Goal: Check status: Check status

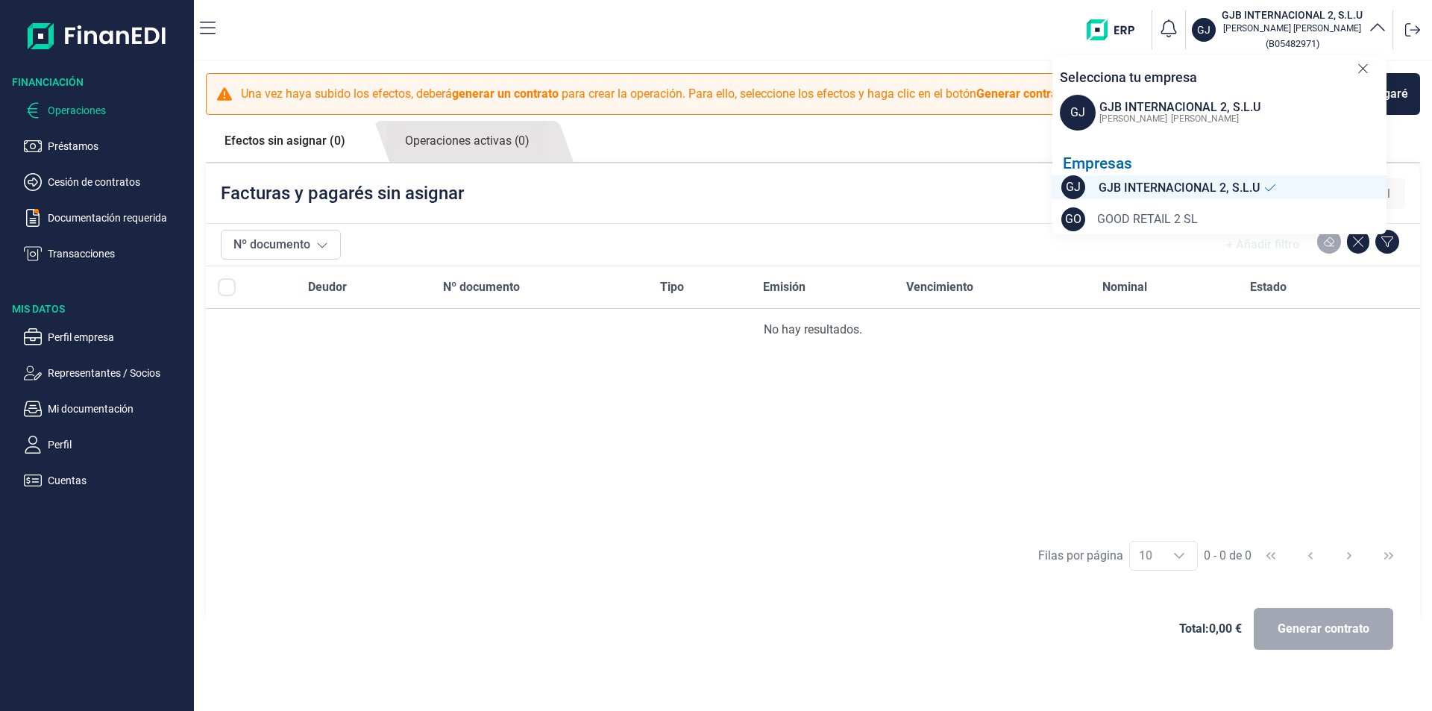
click at [1146, 216] on span "GOOD RETAIL 2 SL" at bounding box center [1147, 219] width 101 height 18
click at [66, 215] on p "Documentación requerida" at bounding box center [118, 218] width 140 height 18
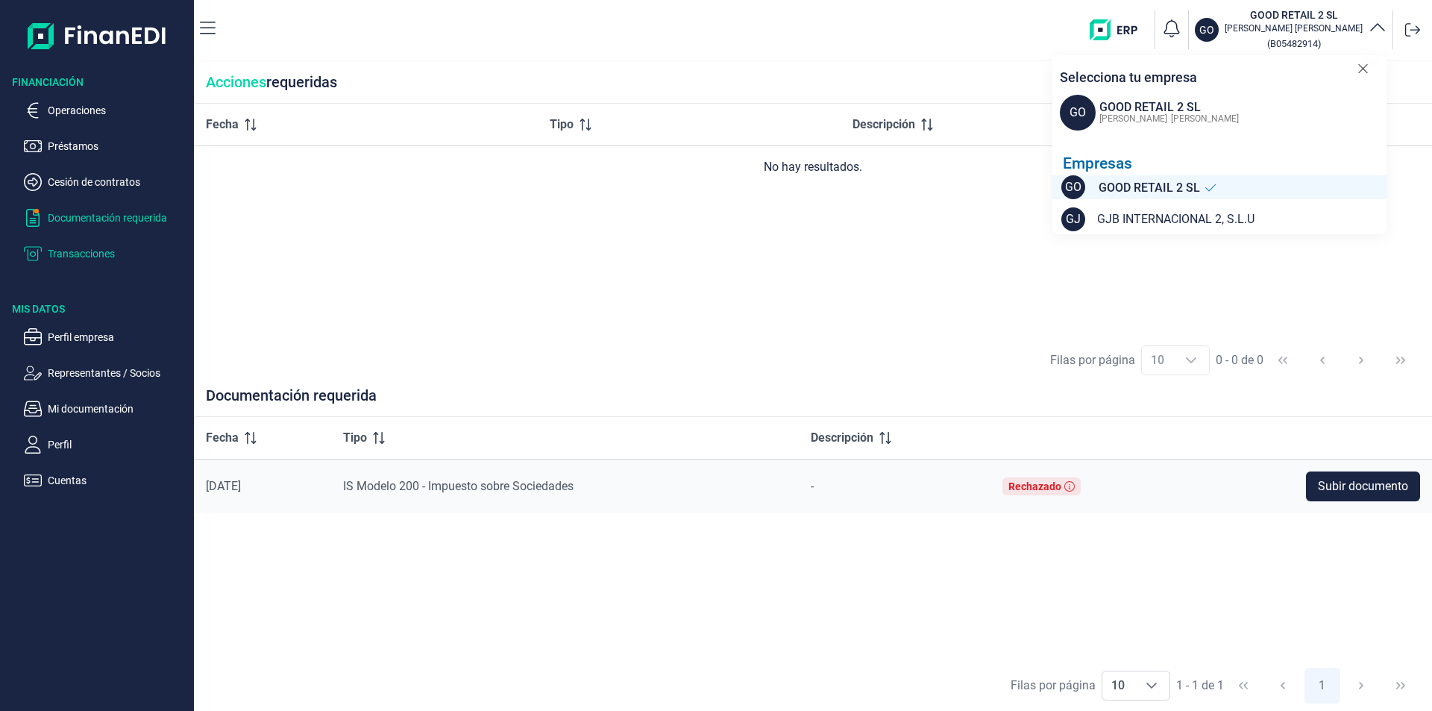
click at [69, 249] on p "Transacciones" at bounding box center [118, 254] width 140 height 18
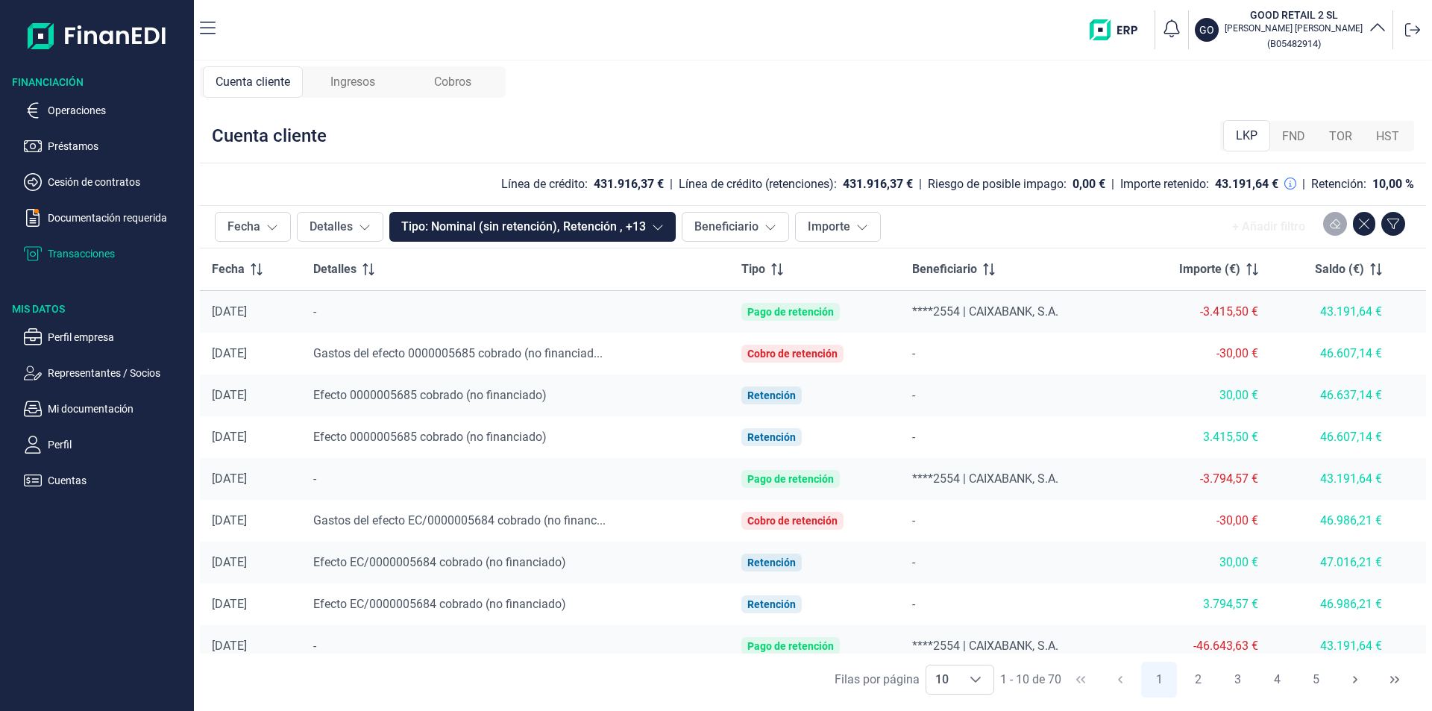
scroll to position [55, 0]
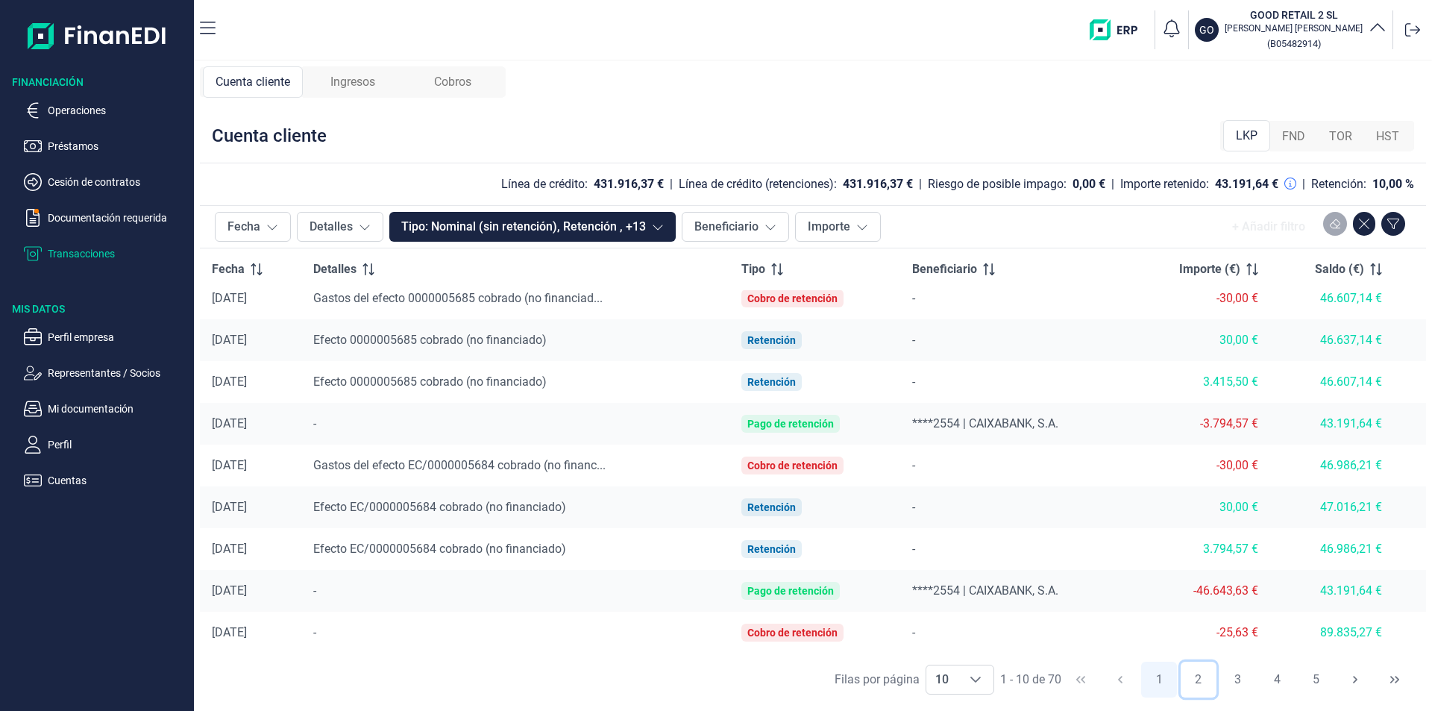
click at [1198, 679] on button "2" at bounding box center [1199, 679] width 36 height 36
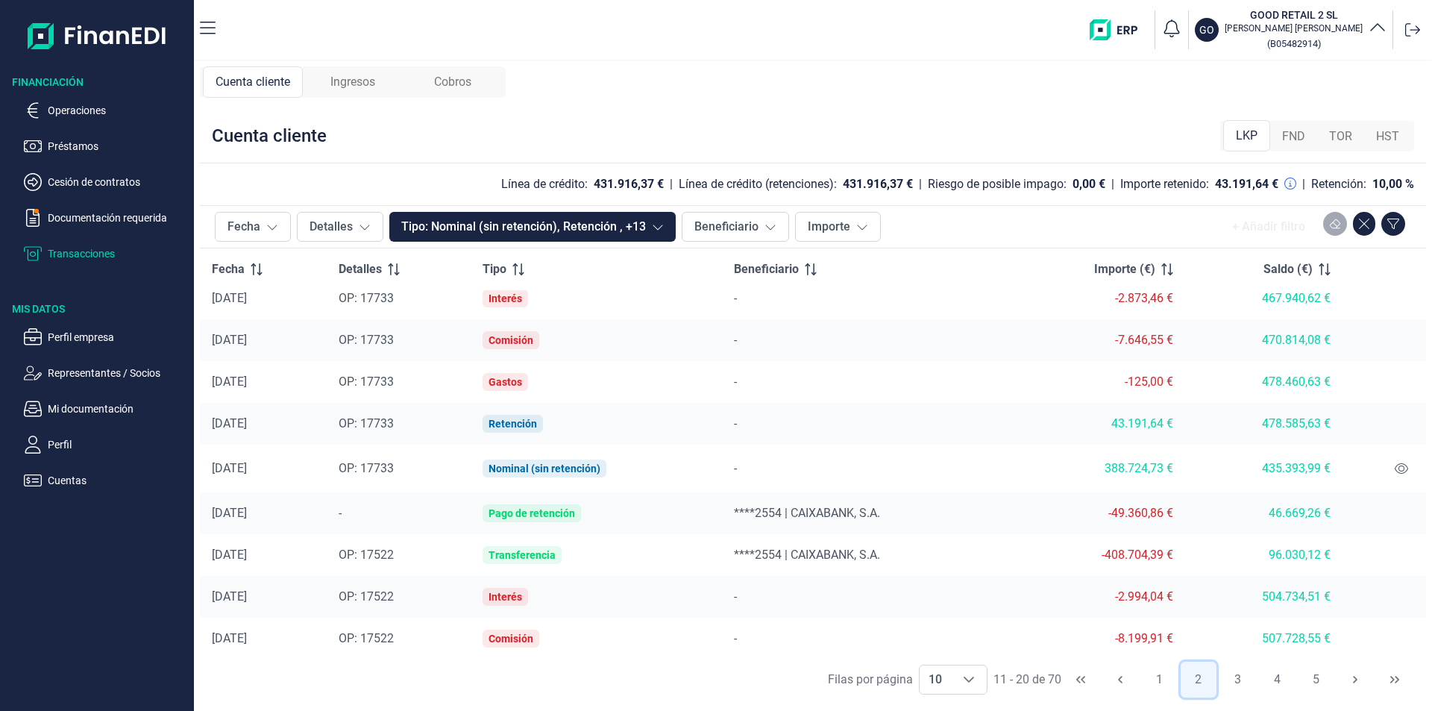
scroll to position [0, 0]
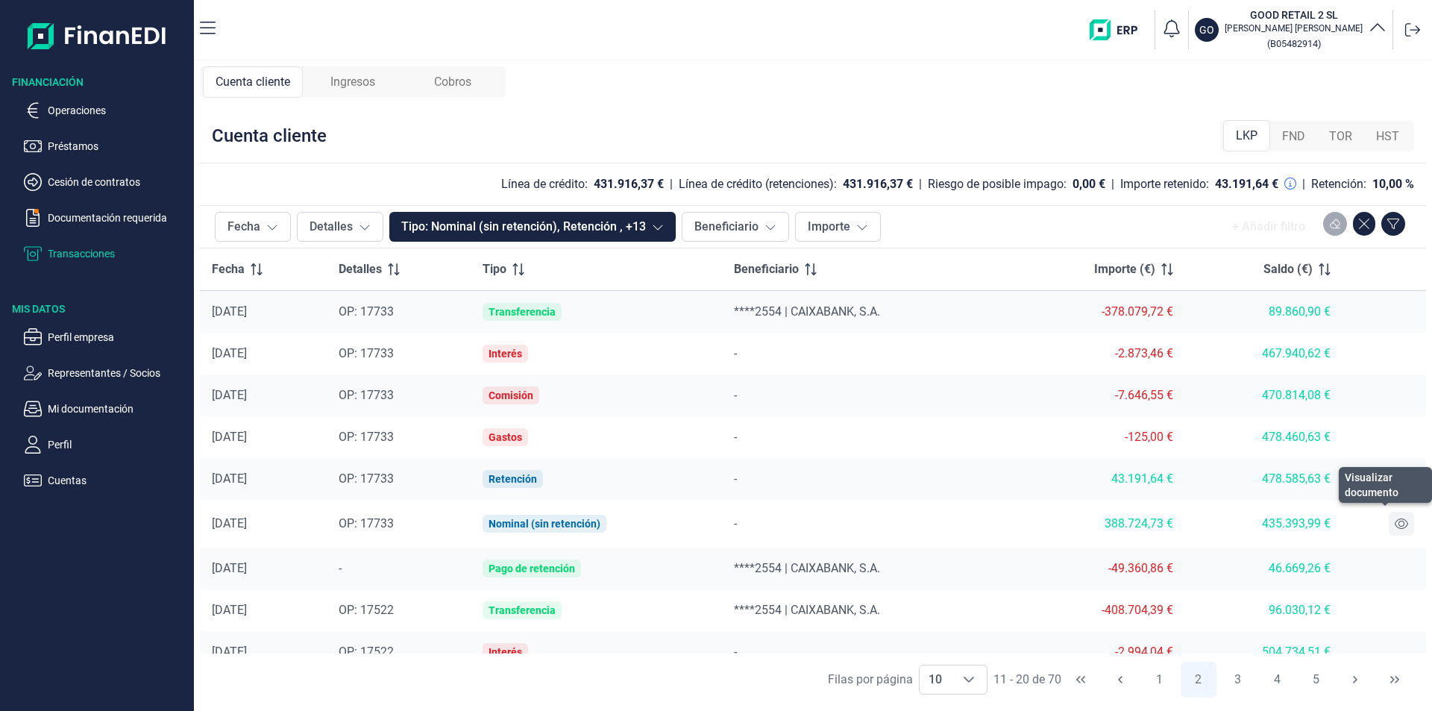
click at [1395, 522] on icon at bounding box center [1401, 524] width 13 height 12
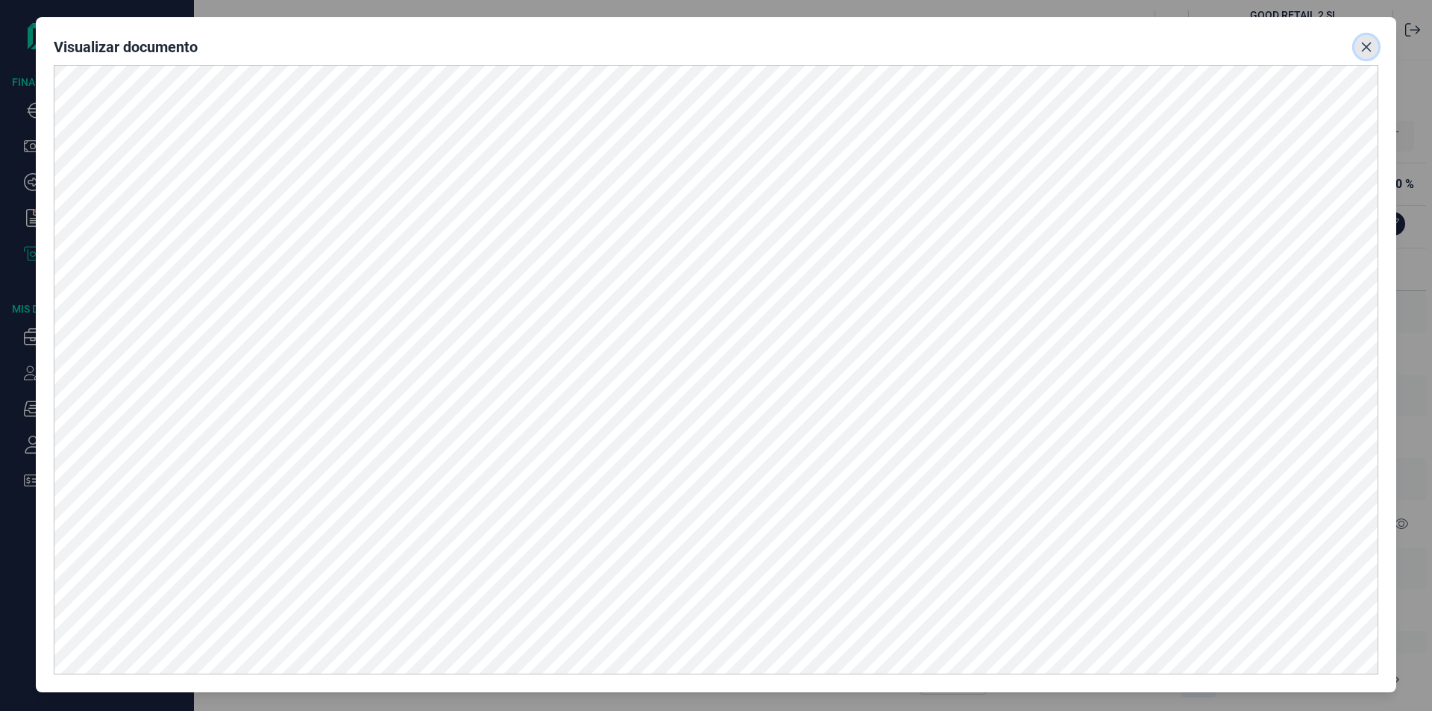
click at [1370, 43] on icon "Close" at bounding box center [1367, 48] width 10 height 10
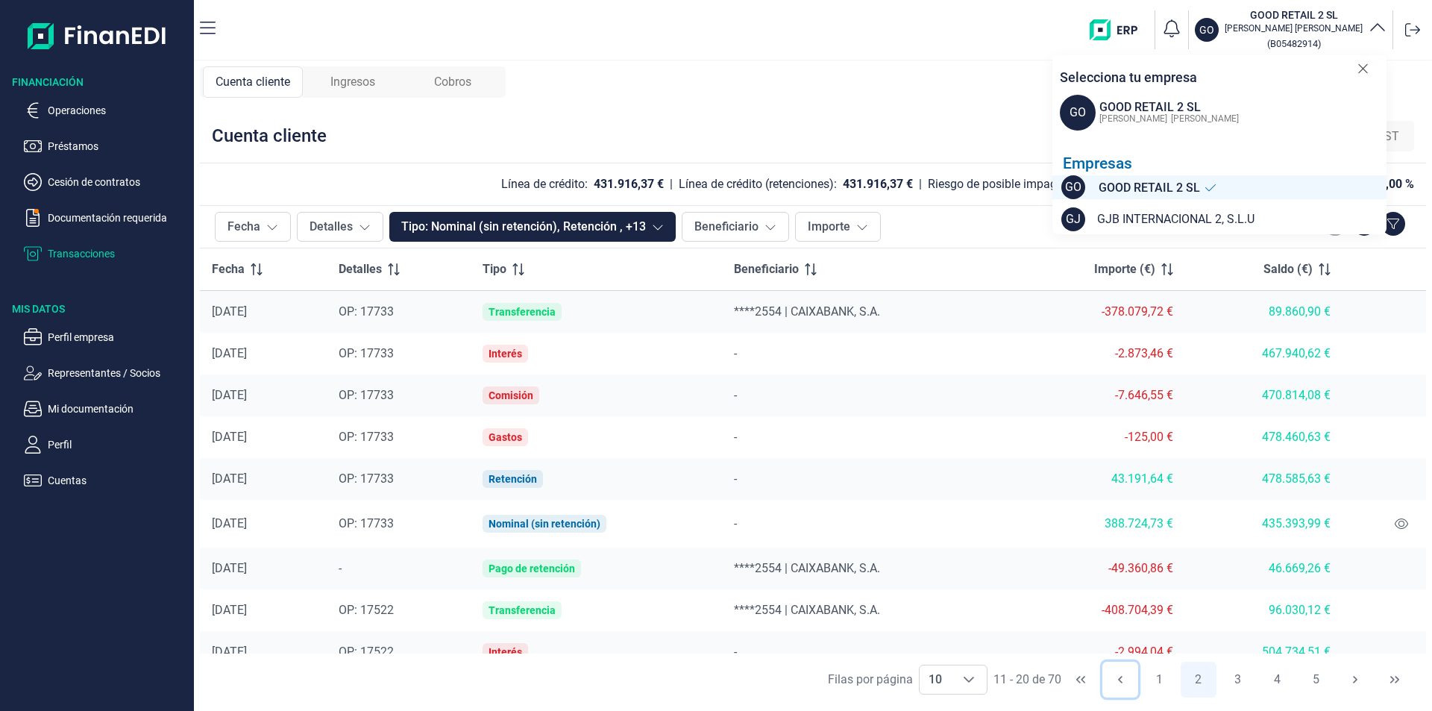
click at [1118, 682] on icon "Previous Page" at bounding box center [1120, 679] width 12 height 12
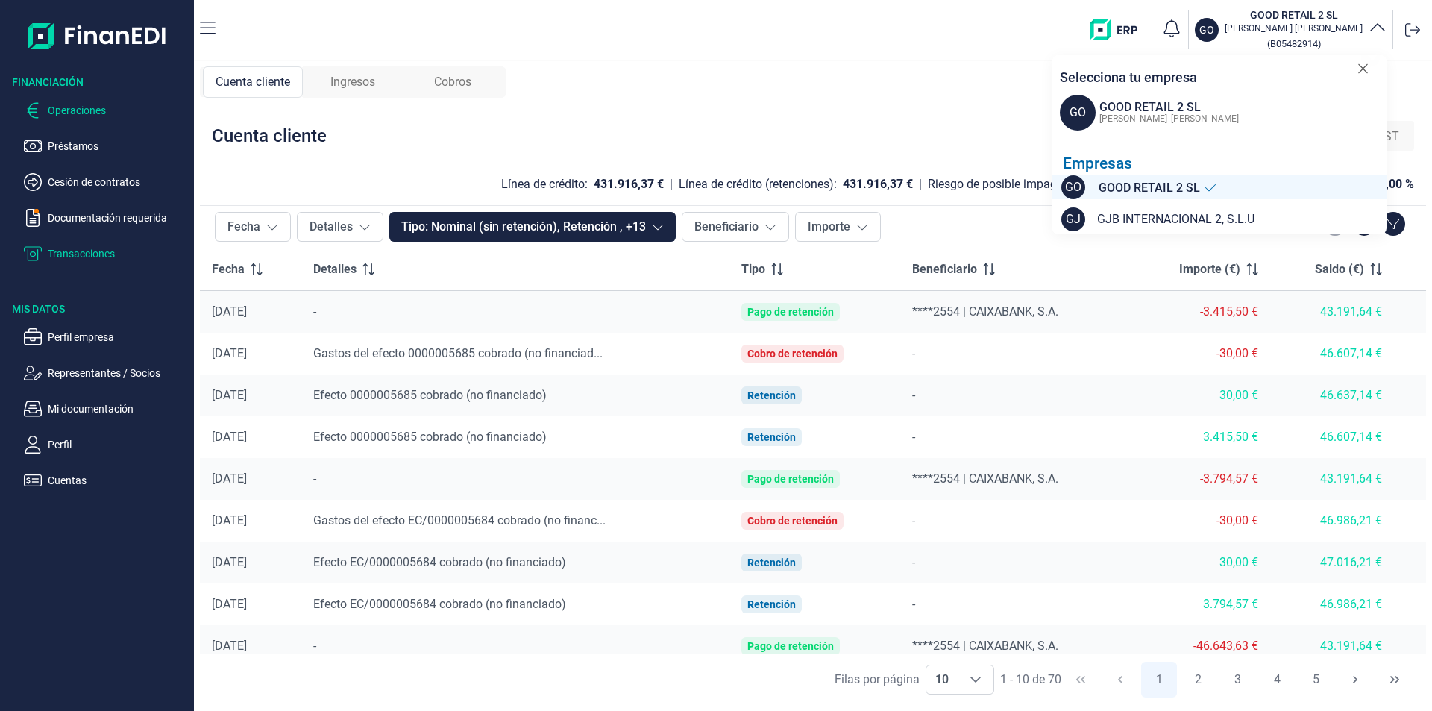
click at [83, 108] on p "Operaciones" at bounding box center [118, 110] width 140 height 18
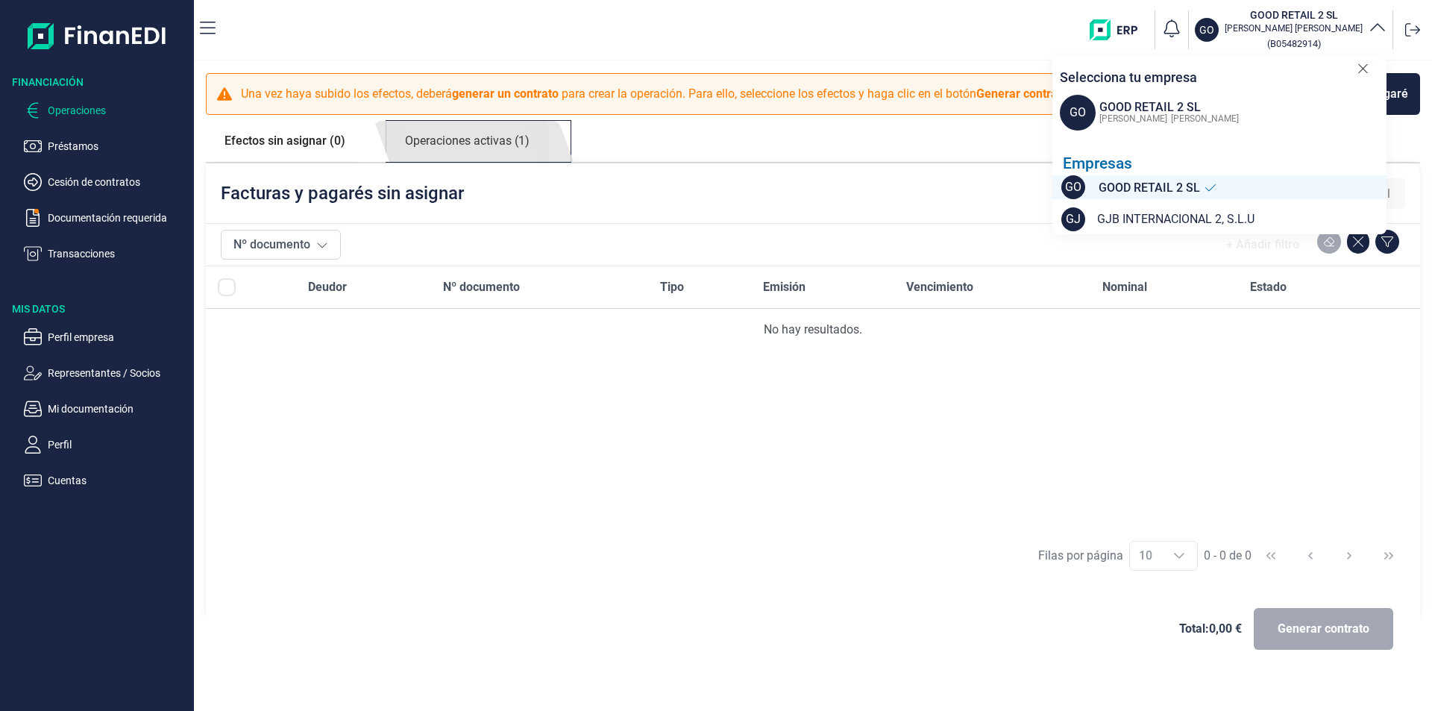
click at [455, 143] on link "Operaciones activas (1)" at bounding box center [467, 141] width 162 height 41
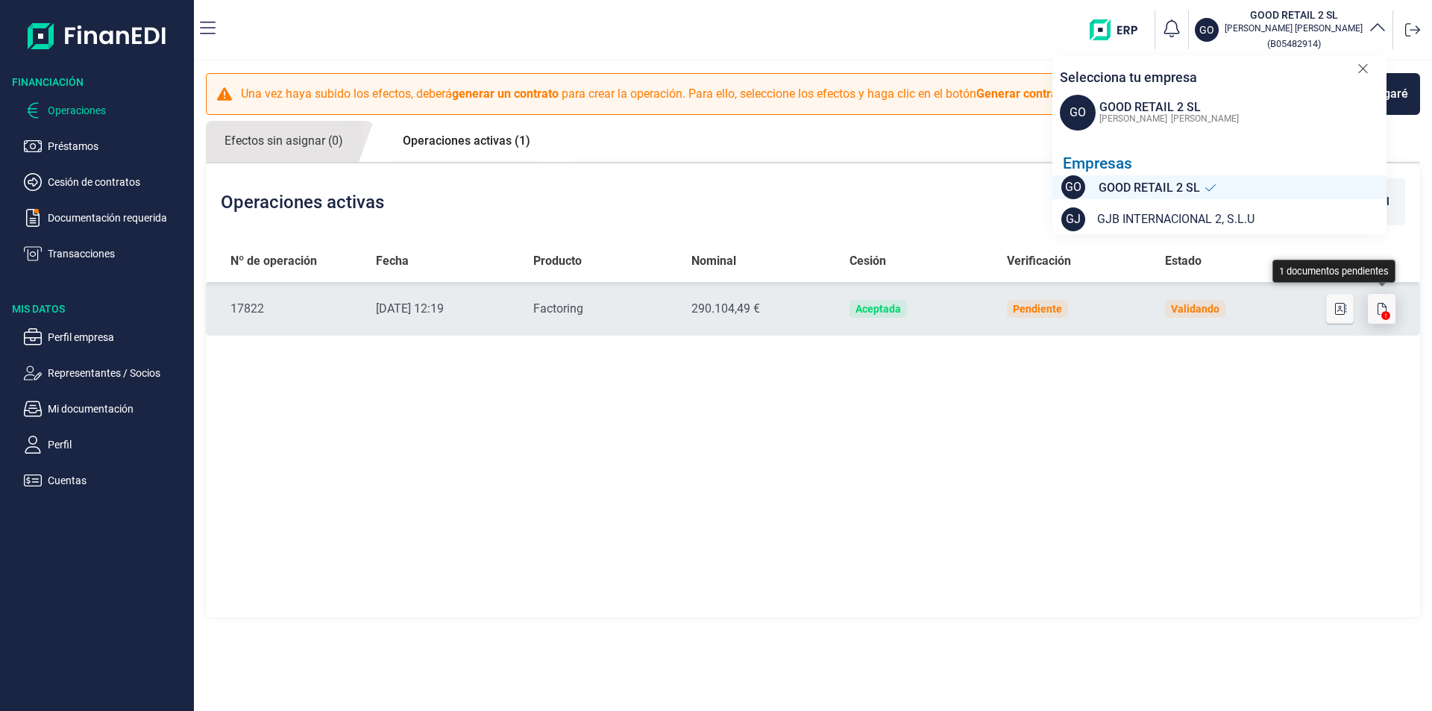
click at [1386, 304] on icon "button" at bounding box center [1381, 309] width 9 height 12
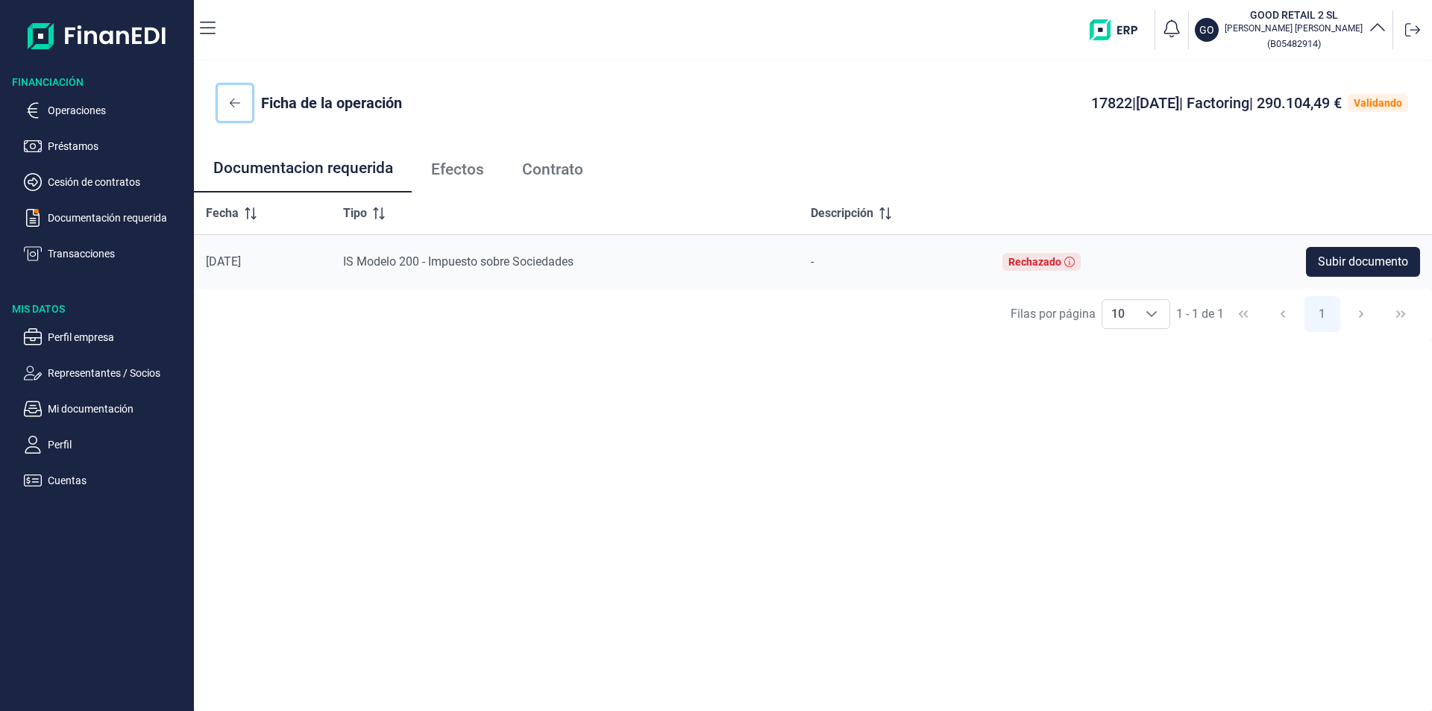
click at [230, 104] on icon at bounding box center [235, 102] width 10 height 9
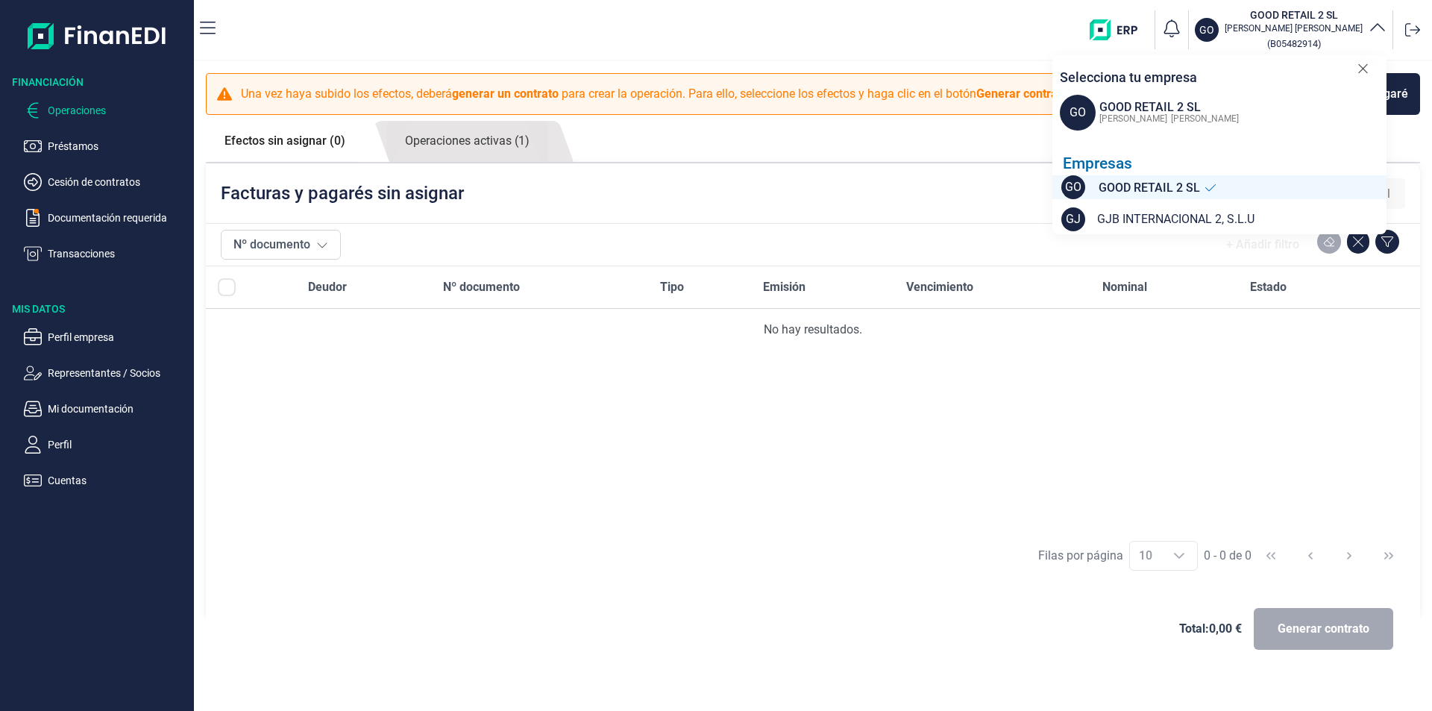
click at [68, 107] on p "Operaciones" at bounding box center [118, 110] width 140 height 18
click at [453, 145] on link "Operaciones activas (1)" at bounding box center [467, 141] width 162 height 41
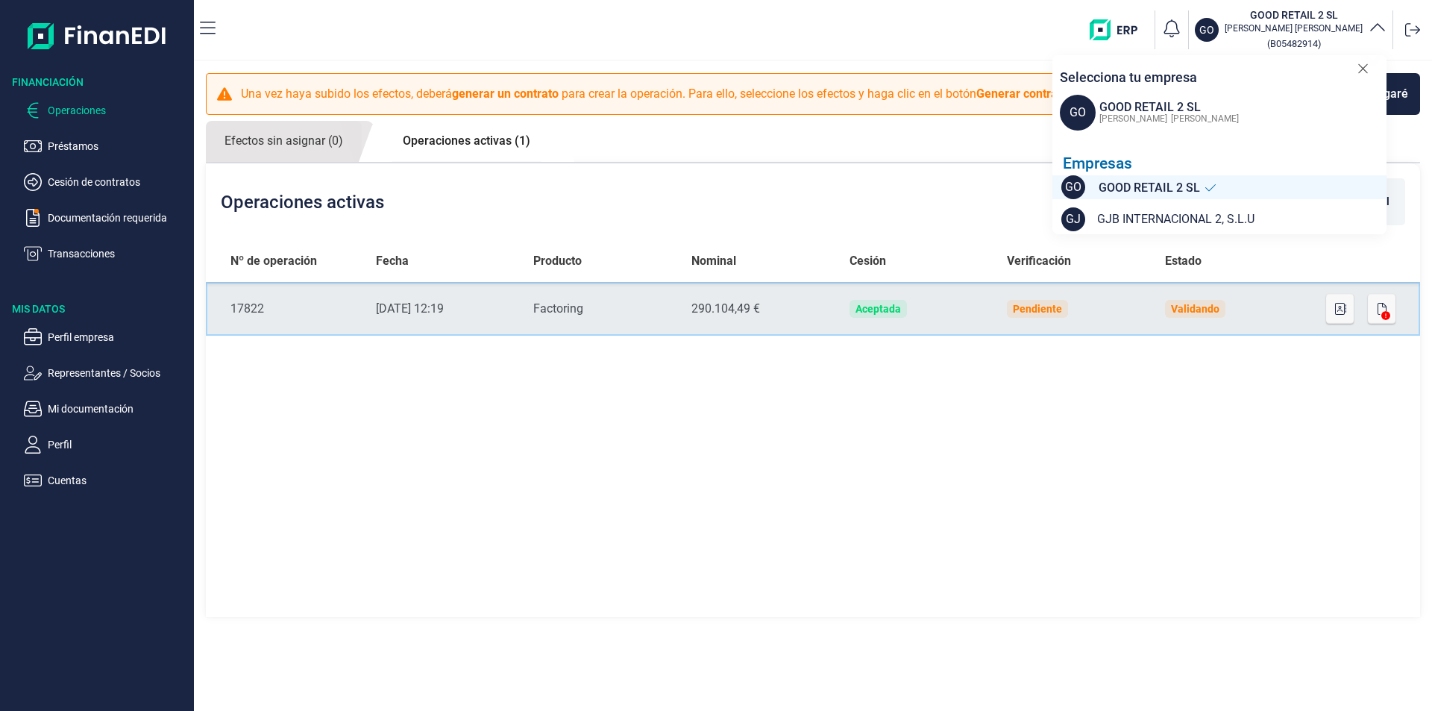
click at [716, 309] on div "290.104,49 €" at bounding box center [758, 309] width 134 height 18
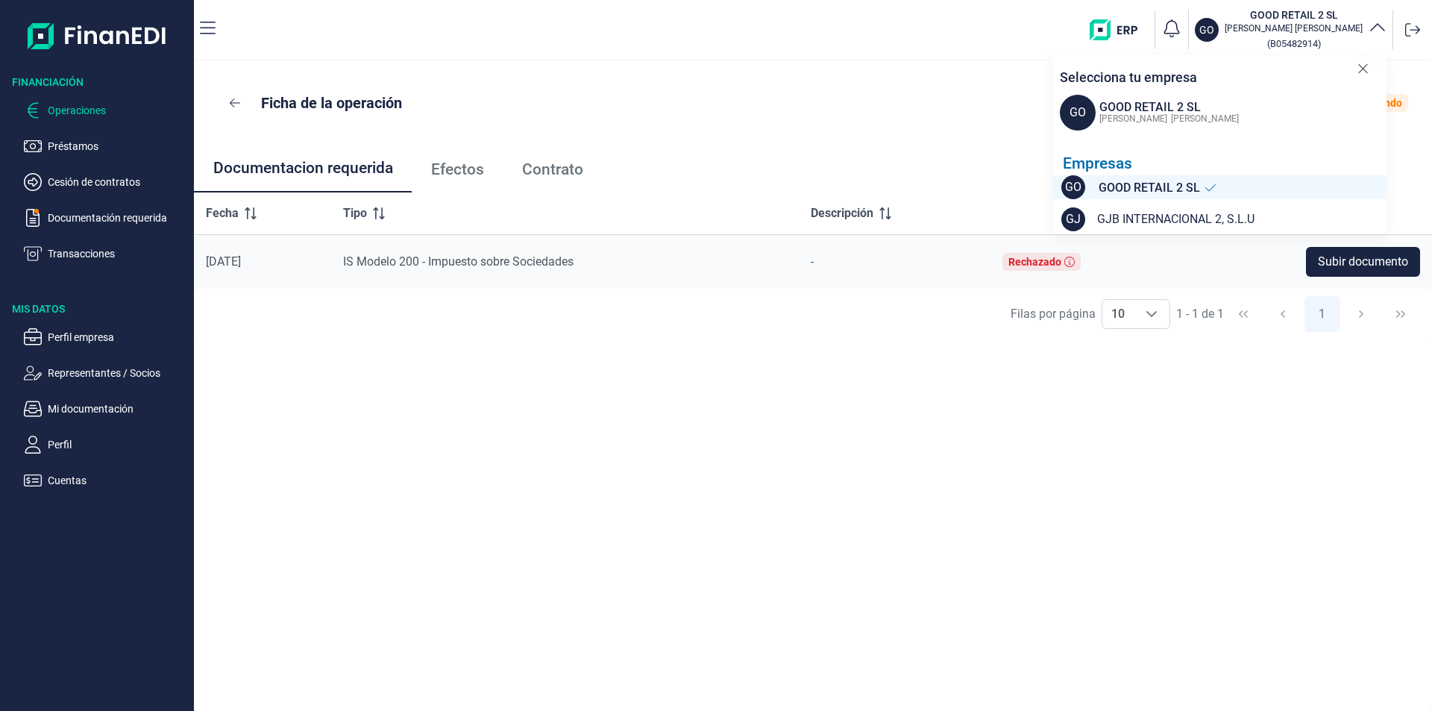
click at [63, 107] on p "Operaciones" at bounding box center [118, 110] width 140 height 18
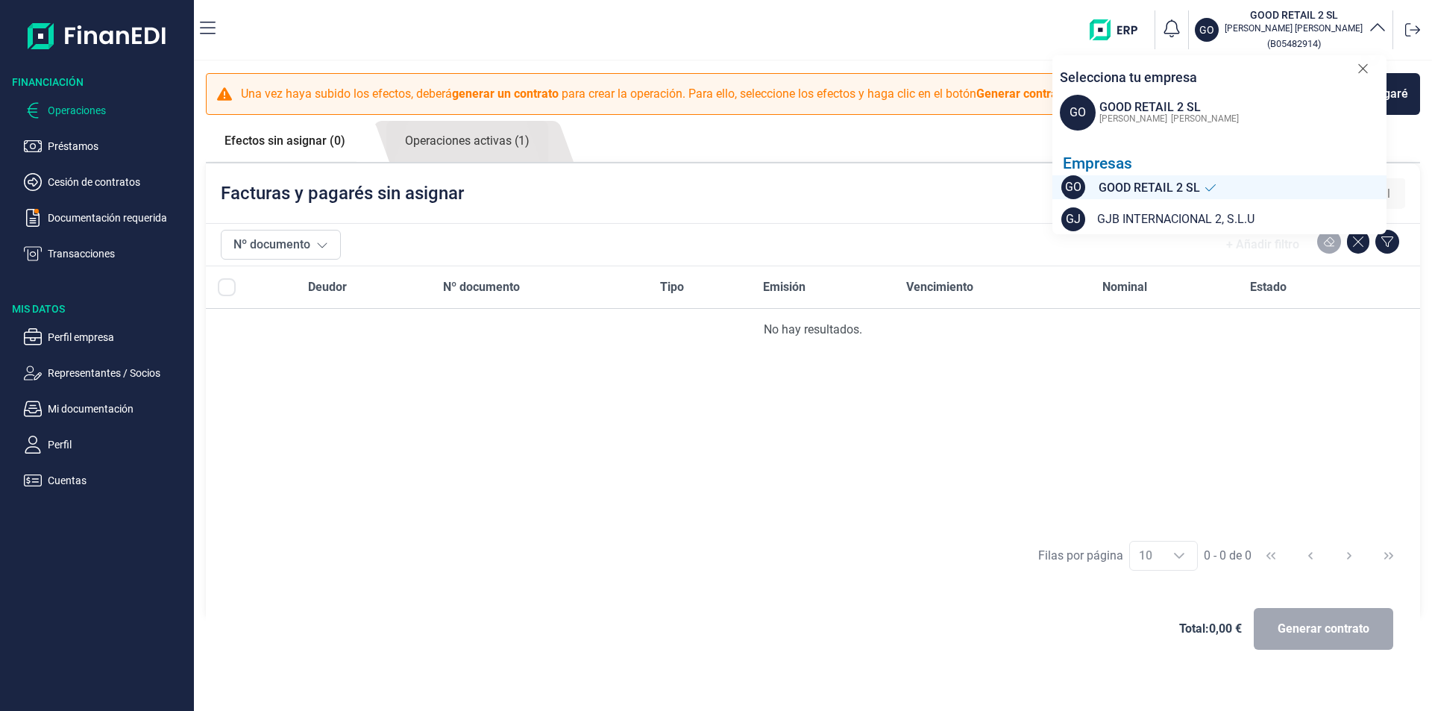
click at [74, 109] on p "Operaciones" at bounding box center [118, 110] width 140 height 18
click at [64, 141] on p "Préstamos" at bounding box center [118, 146] width 140 height 18
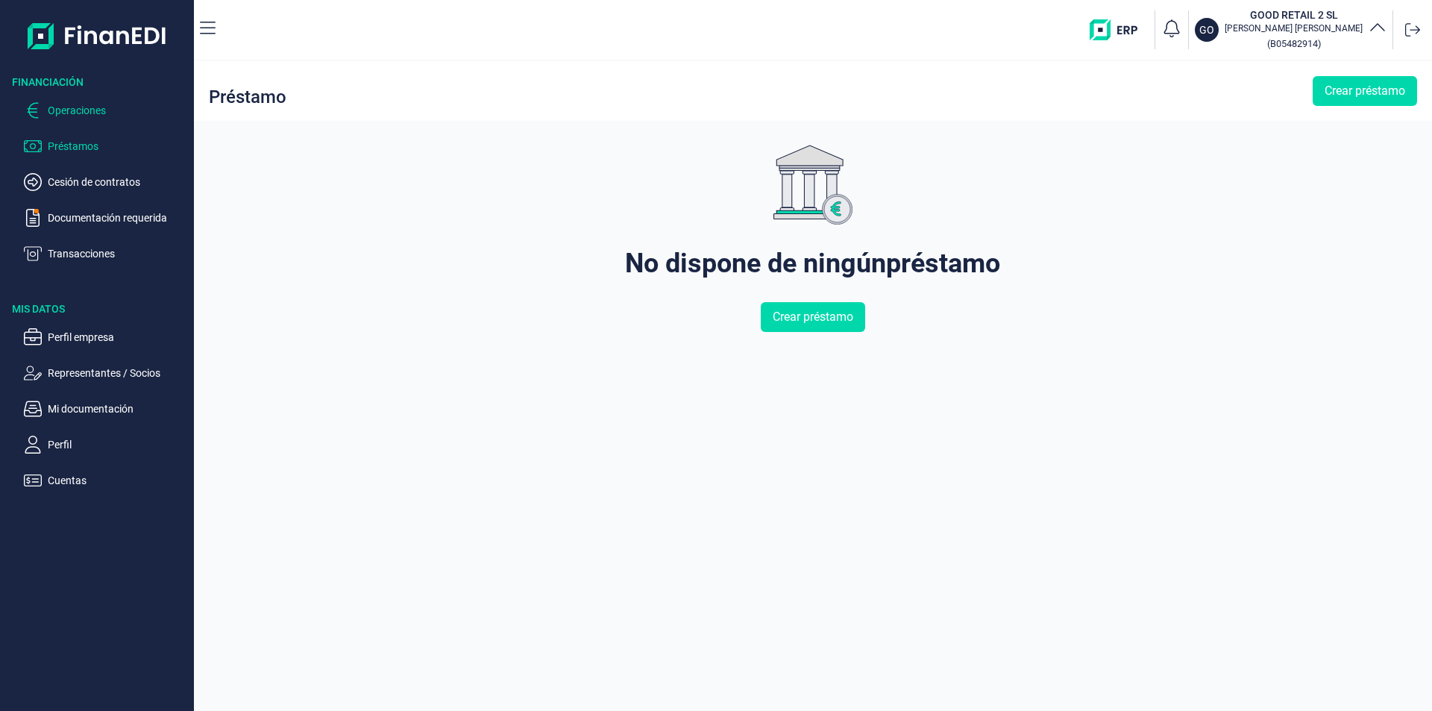
click at [67, 110] on p "Operaciones" at bounding box center [118, 110] width 140 height 18
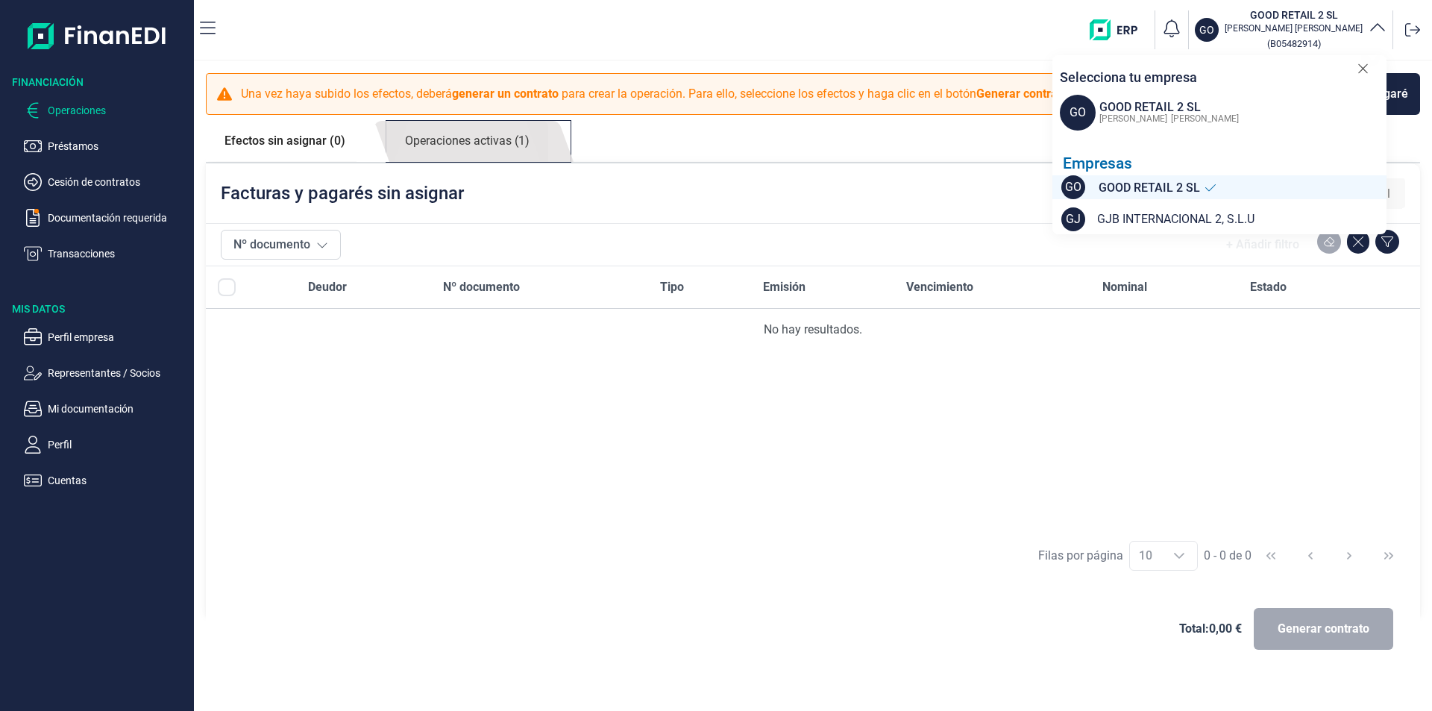
click at [471, 149] on link "Operaciones activas (1)" at bounding box center [467, 141] width 162 height 41
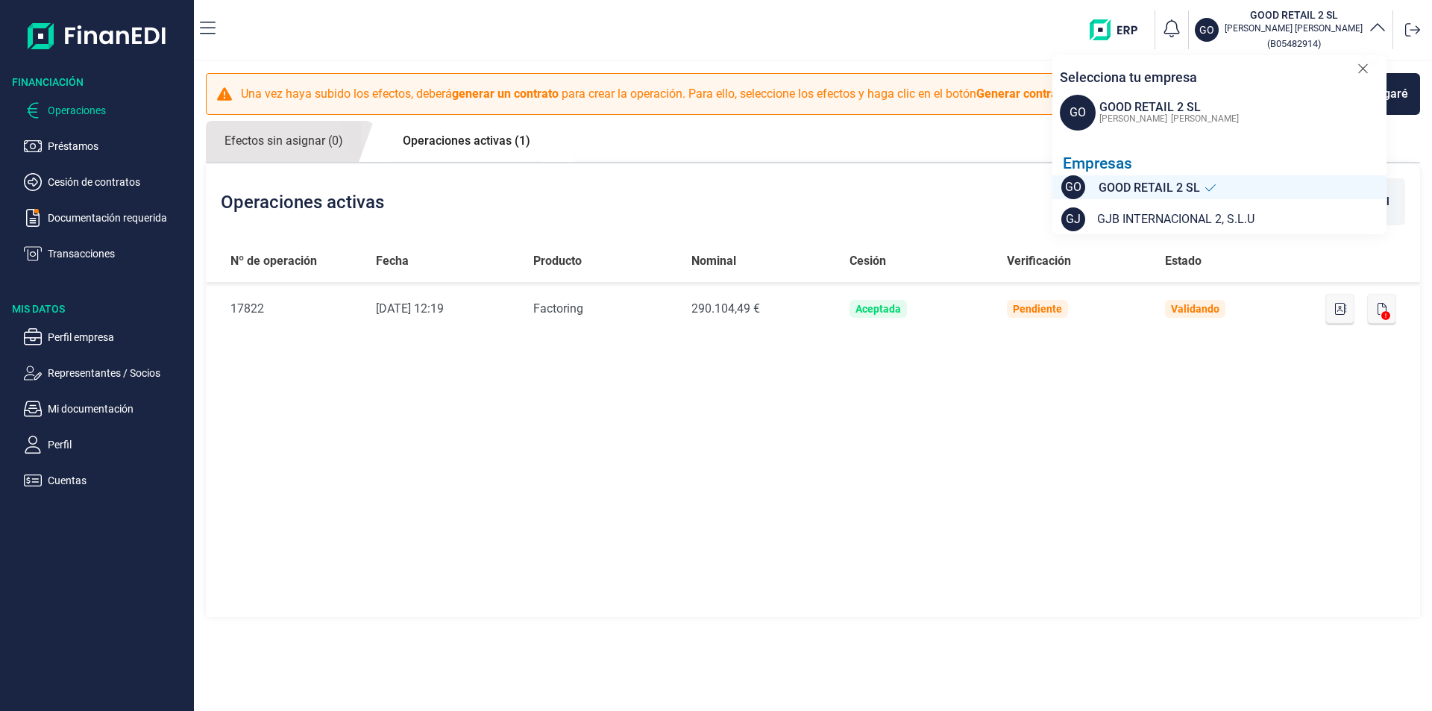
click at [1363, 69] on icon at bounding box center [1362, 68] width 9 height 9
